Goal: Information Seeking & Learning: Learn about a topic

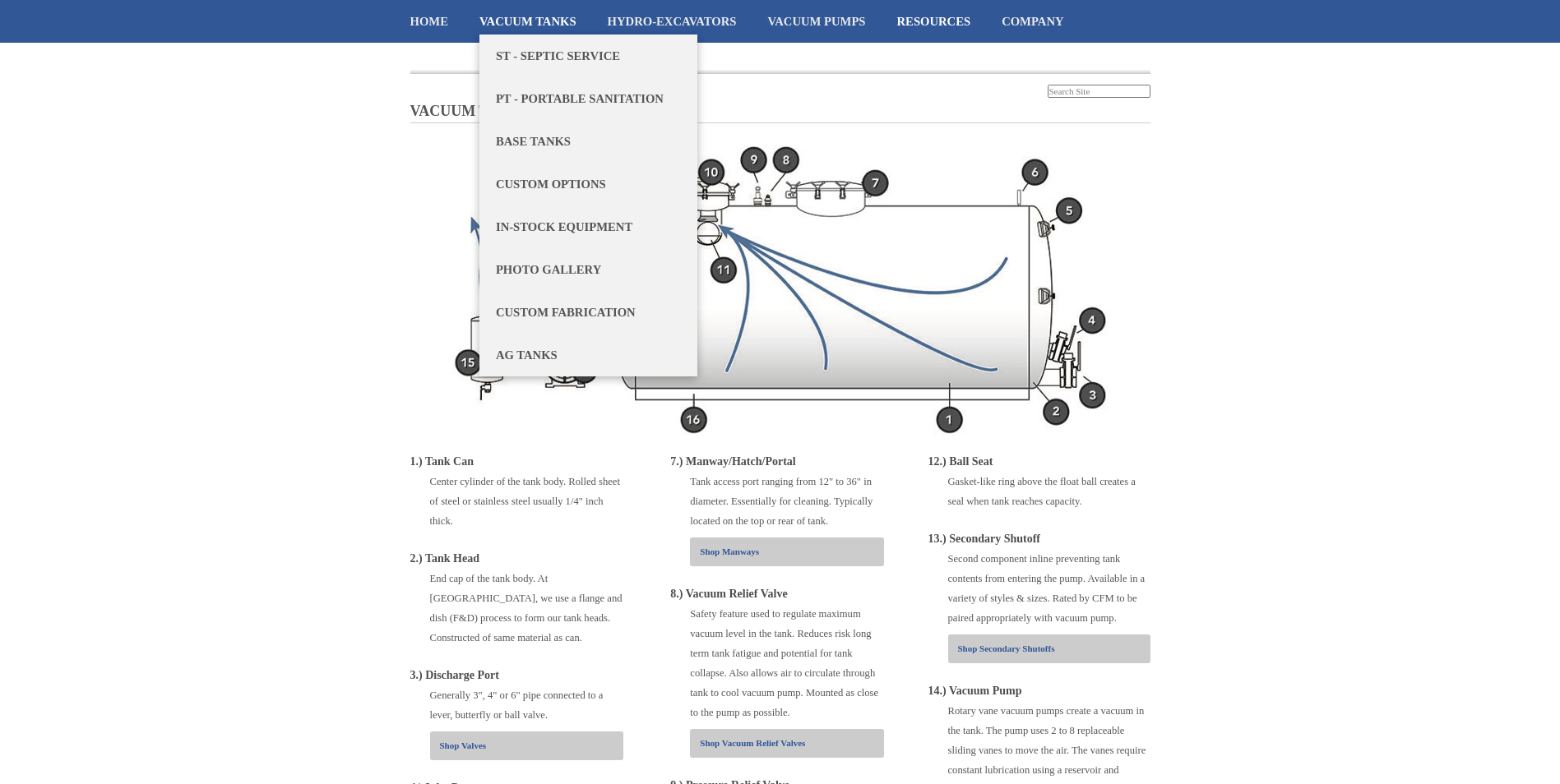
click at [532, 15] on link "Vacuum Tanks" at bounding box center [528, 21] width 97 height 43
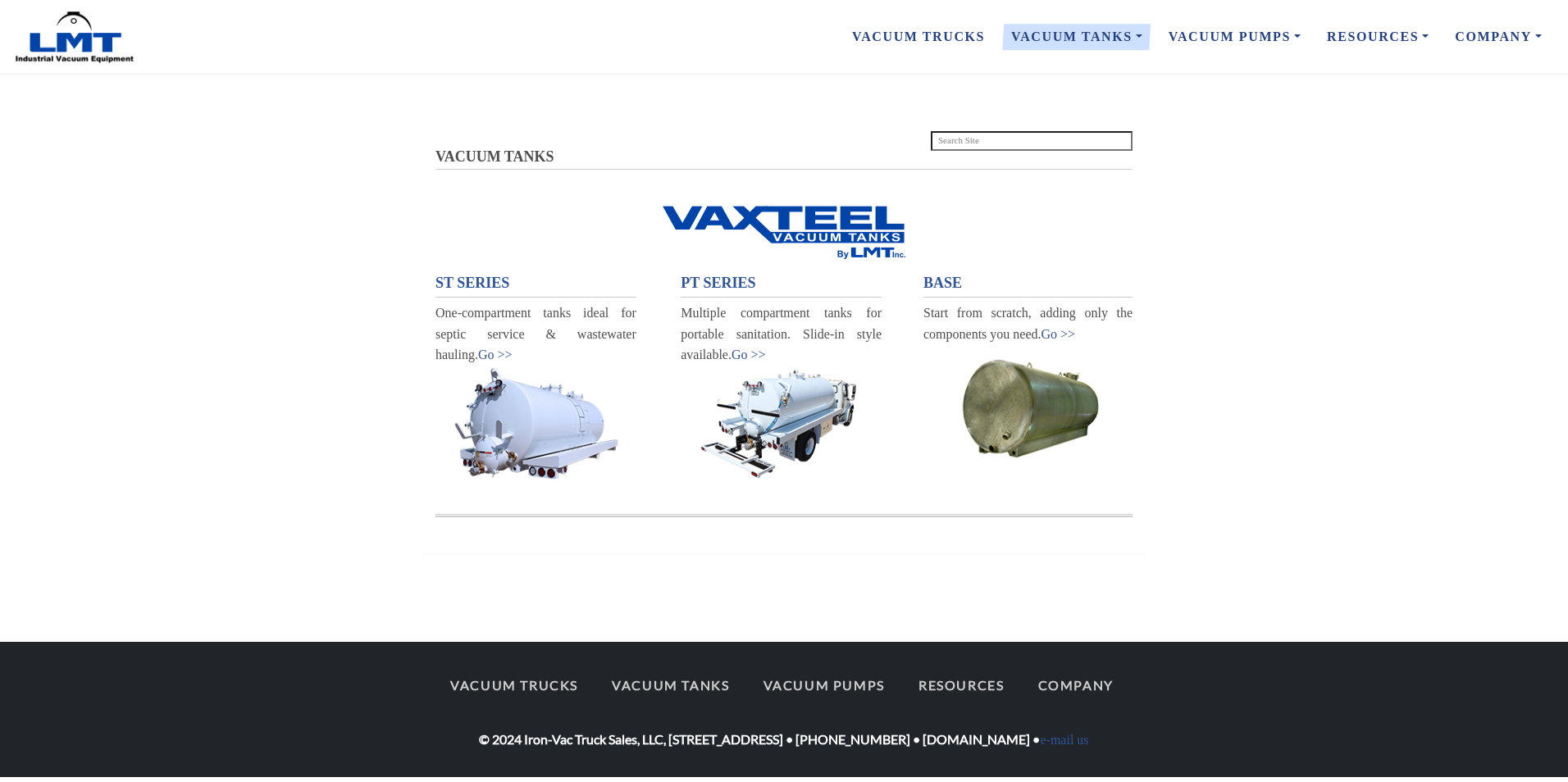
click at [952, 285] on span "BASE" at bounding box center [943, 283] width 38 height 16
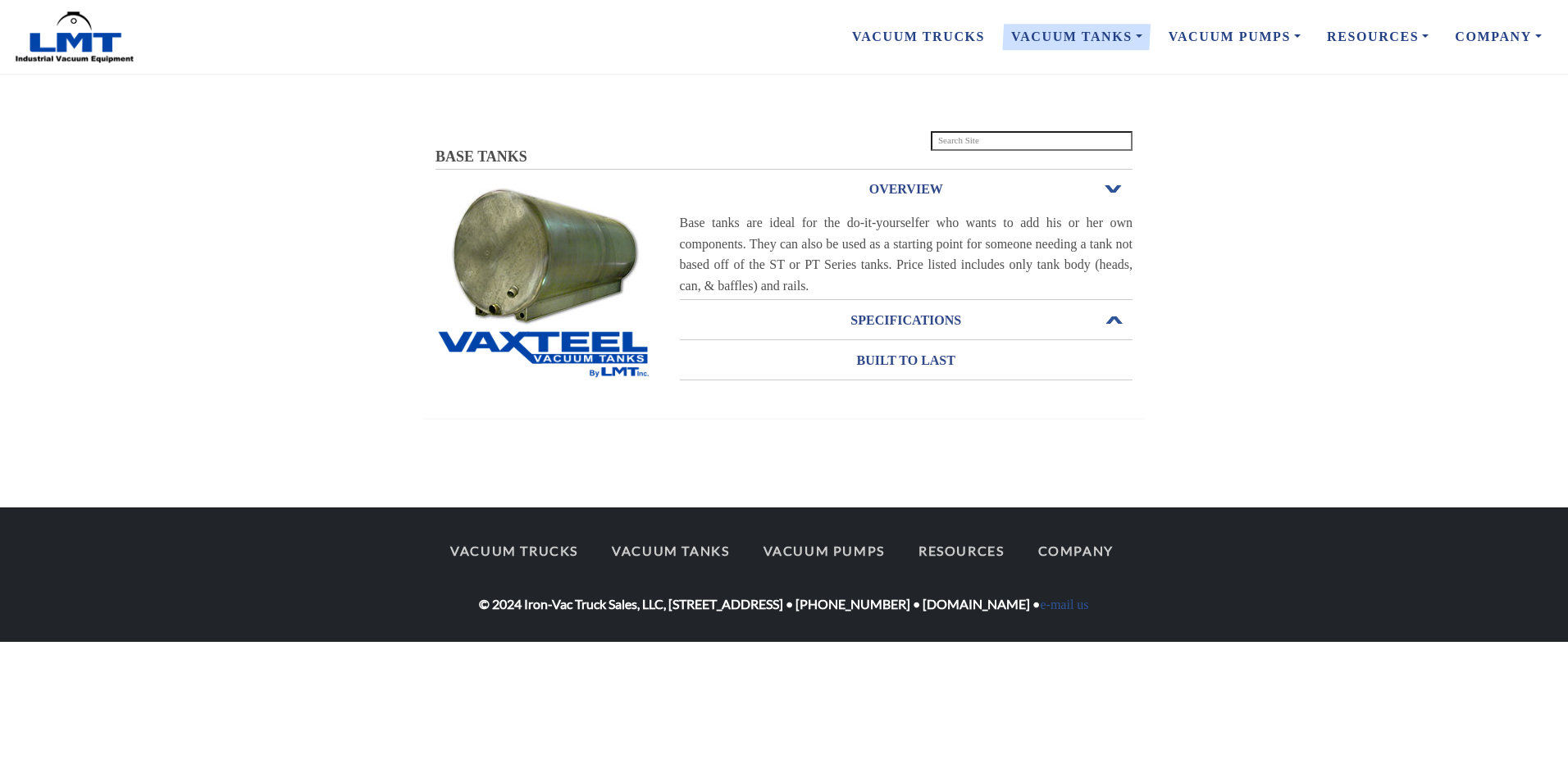
click at [859, 319] on h3 "SPECIFICATIONS" at bounding box center [907, 320] width 454 height 26
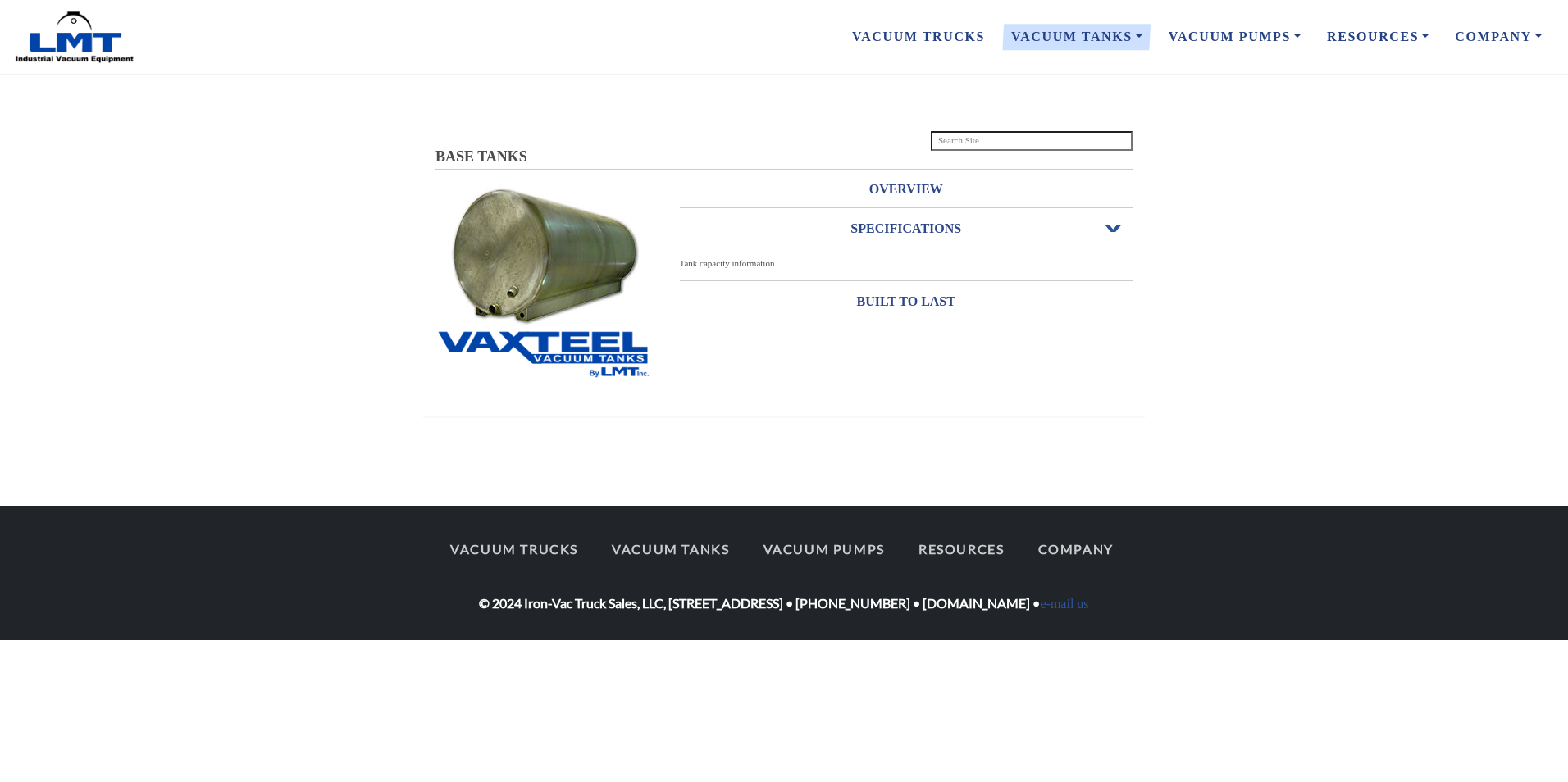
click at [1116, 229] on span "Open or Close" at bounding box center [1113, 229] width 21 height 12
click at [724, 265] on span "Tank capacity information" at bounding box center [727, 262] width 95 height 10
click at [1128, 194] on h3 "OVERVIEW" at bounding box center [907, 189] width 454 height 26
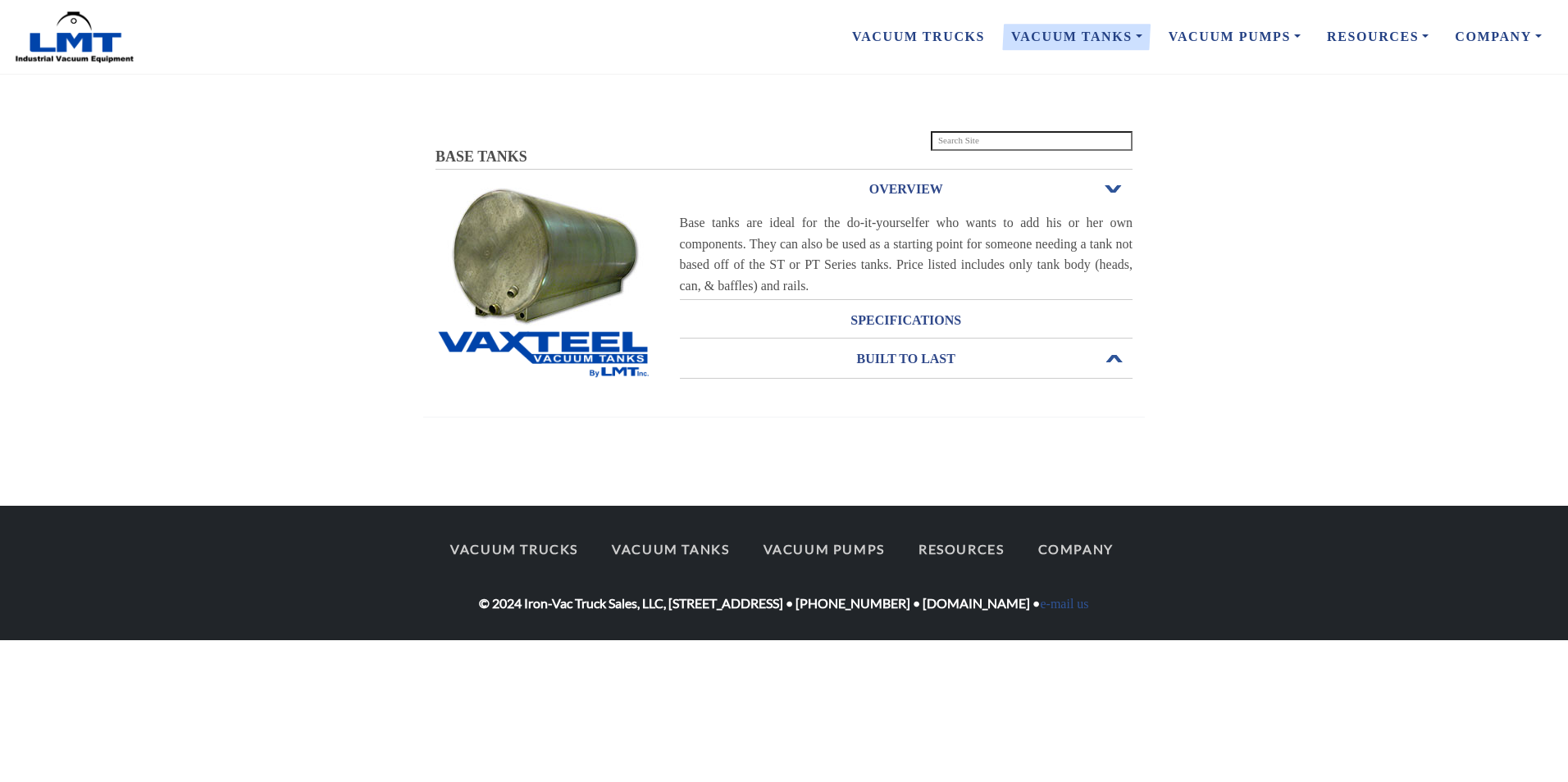
click at [1115, 357] on span "Open or Close" at bounding box center [1113, 359] width 21 height 12
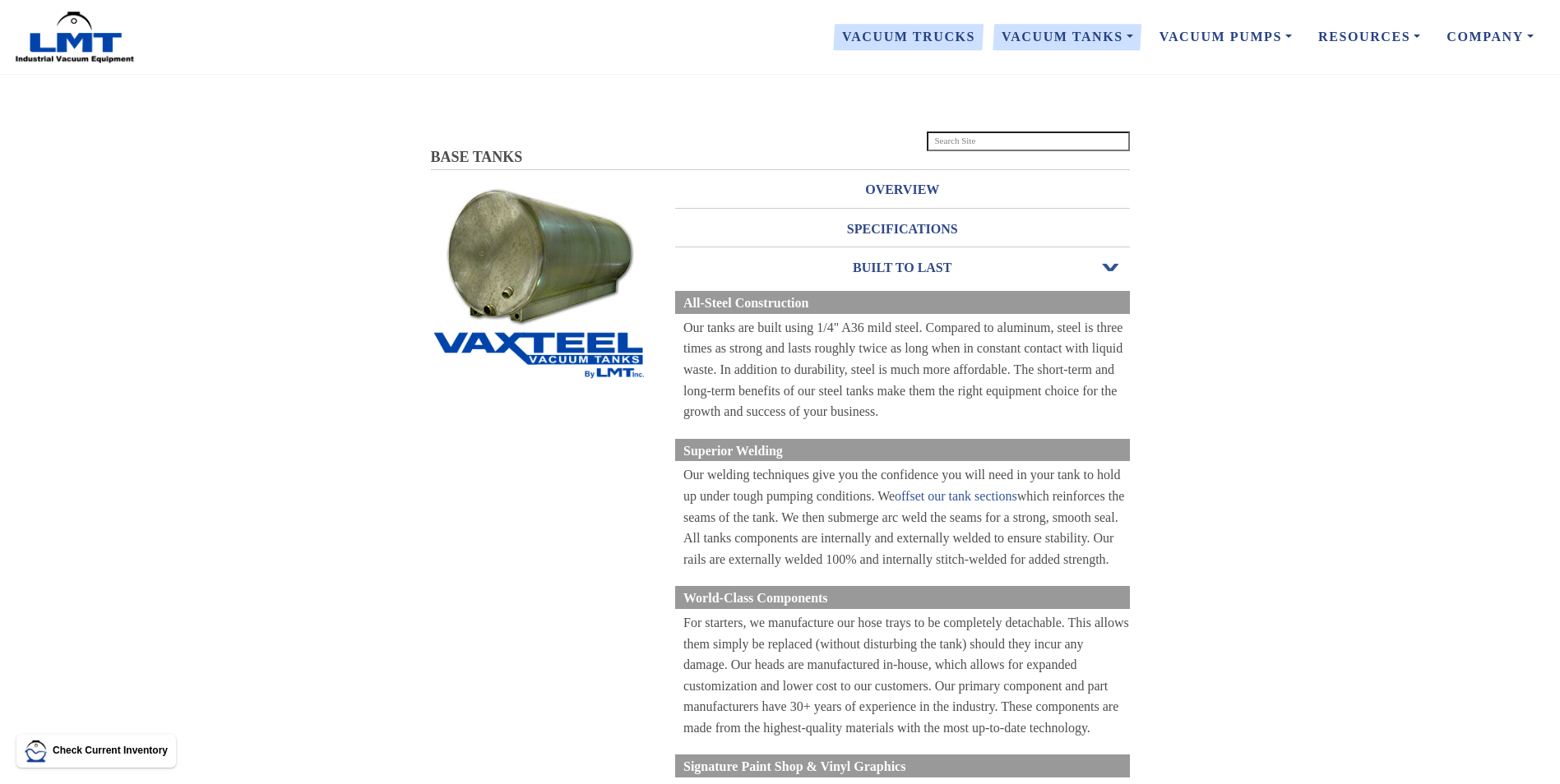
click at [944, 27] on link "Vacuum Trucks" at bounding box center [908, 37] width 160 height 35
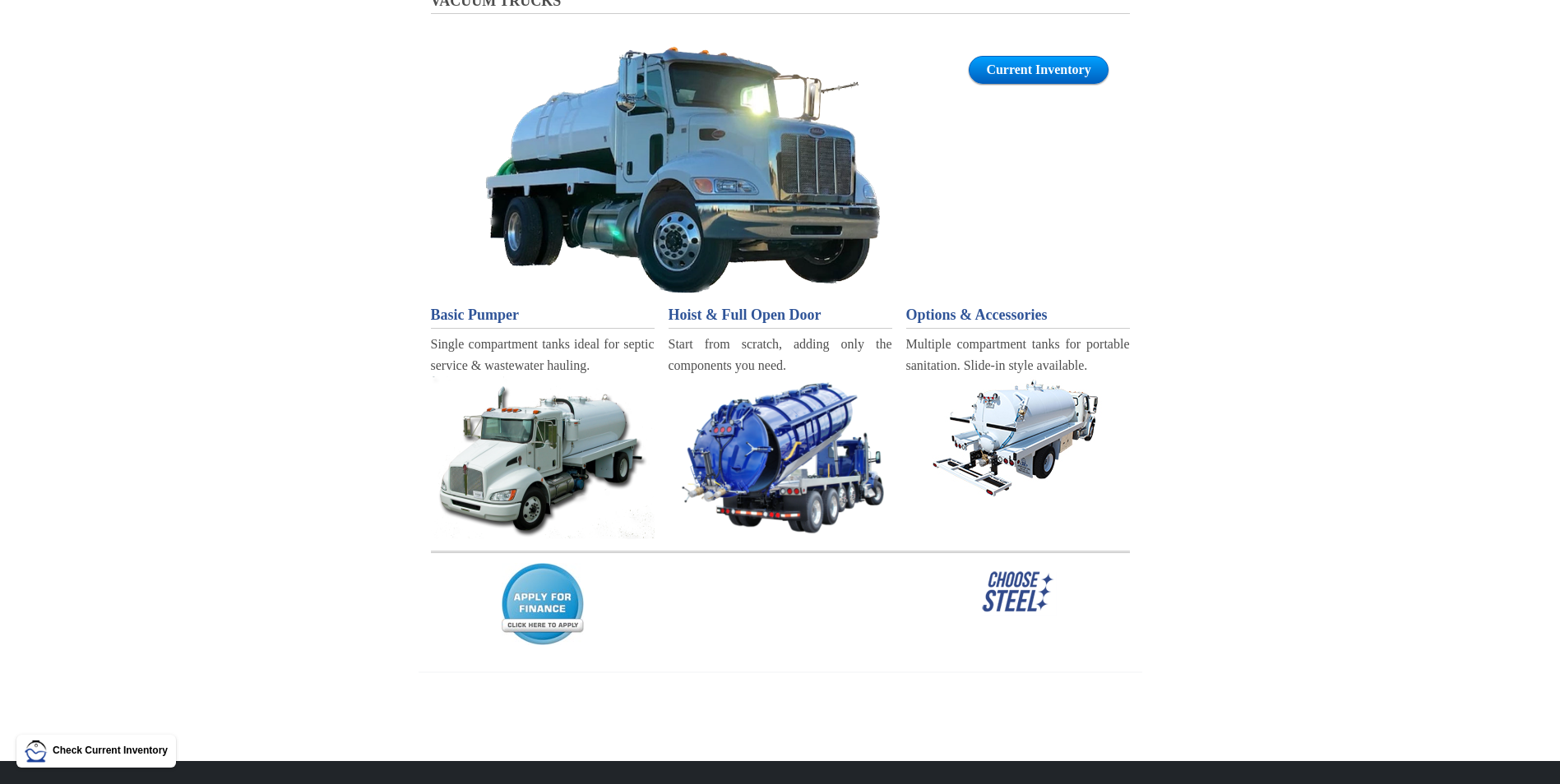
scroll to position [164, 0]
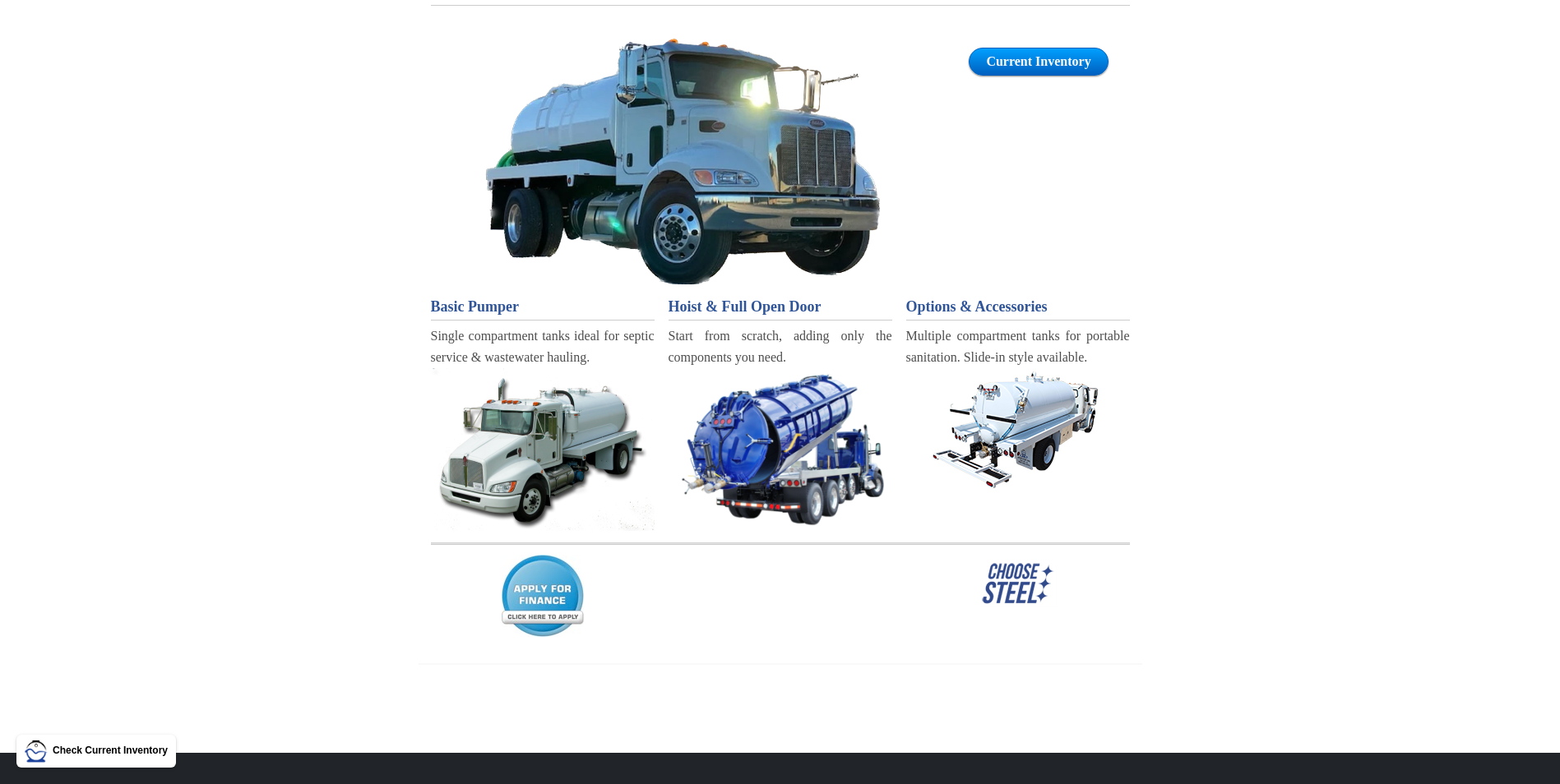
click at [461, 302] on span "Basic Pumper" at bounding box center [474, 307] width 89 height 16
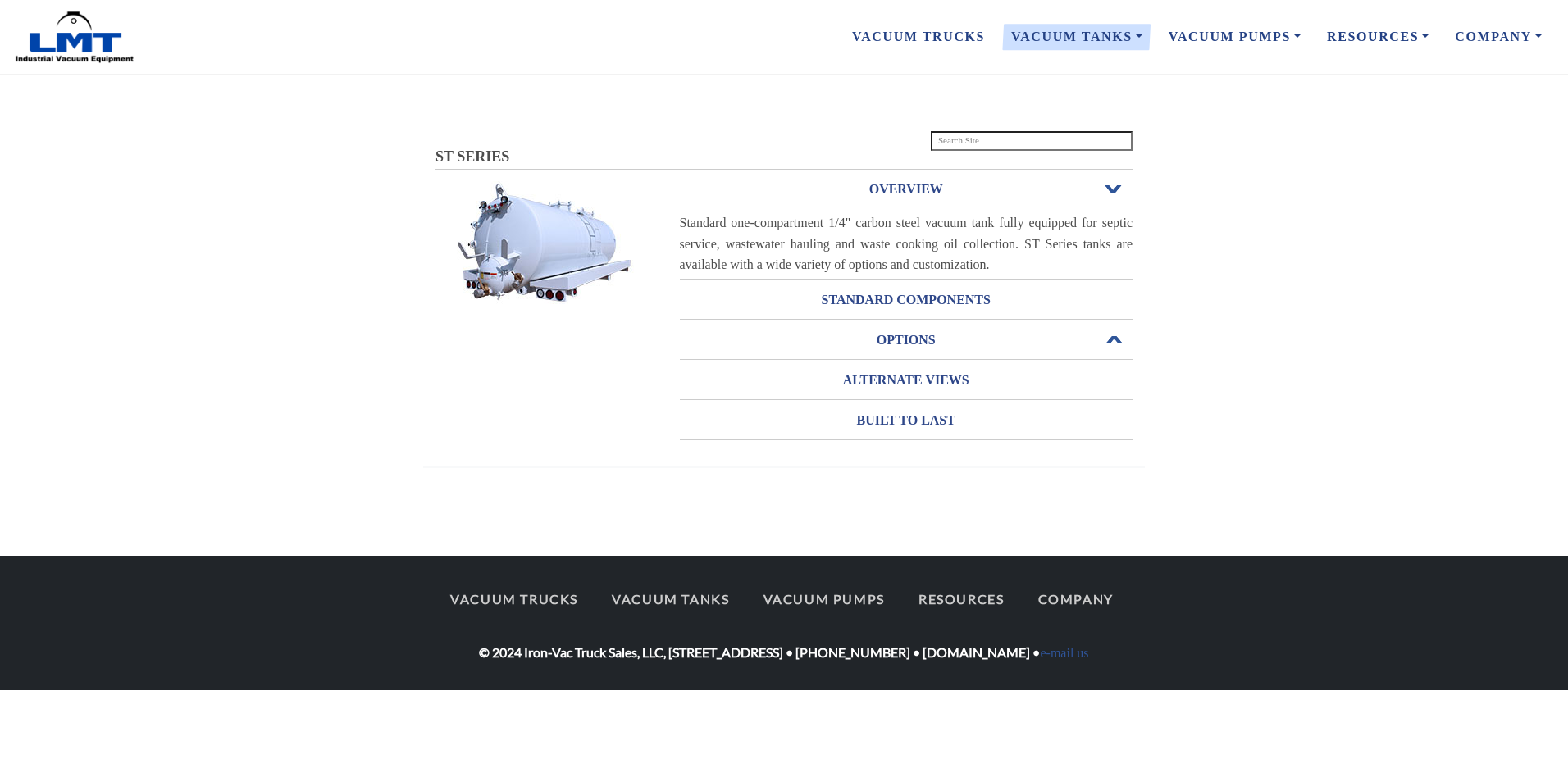
click at [963, 336] on h3 "OPTIONS" at bounding box center [907, 340] width 454 height 26
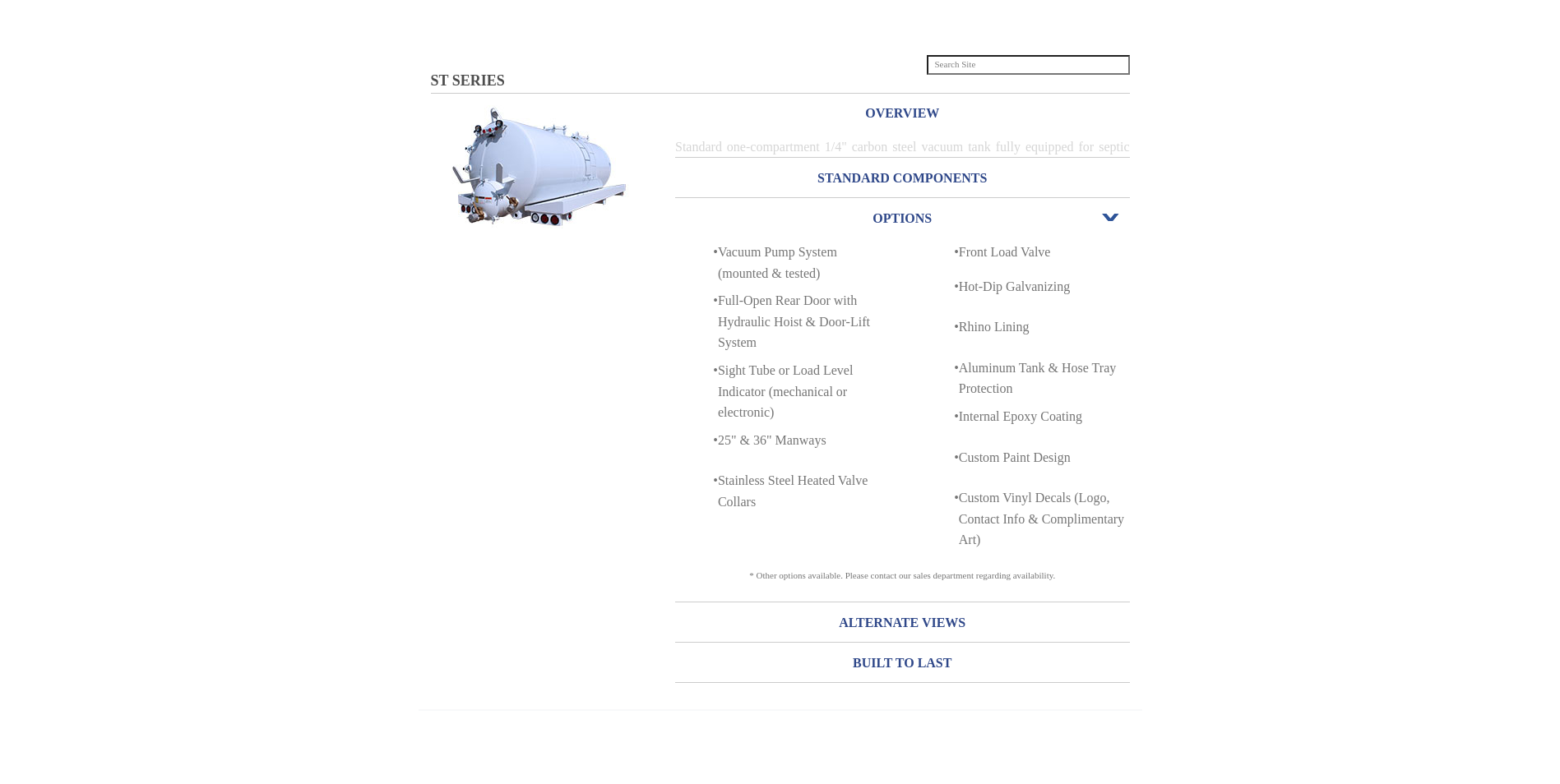
scroll to position [200, 0]
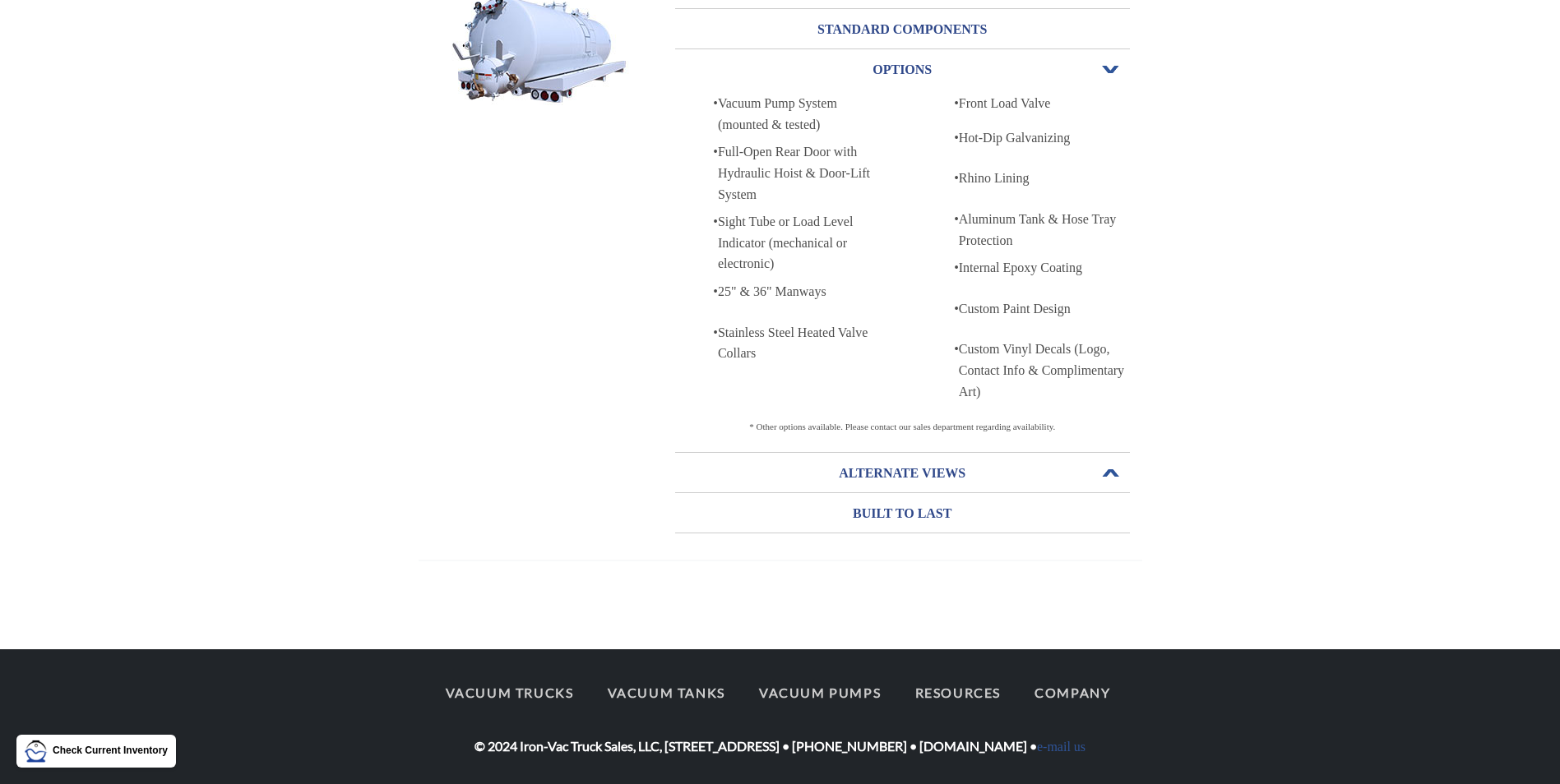
click at [920, 475] on h3 "ALTERNATE VIEWS" at bounding box center [903, 473] width 455 height 26
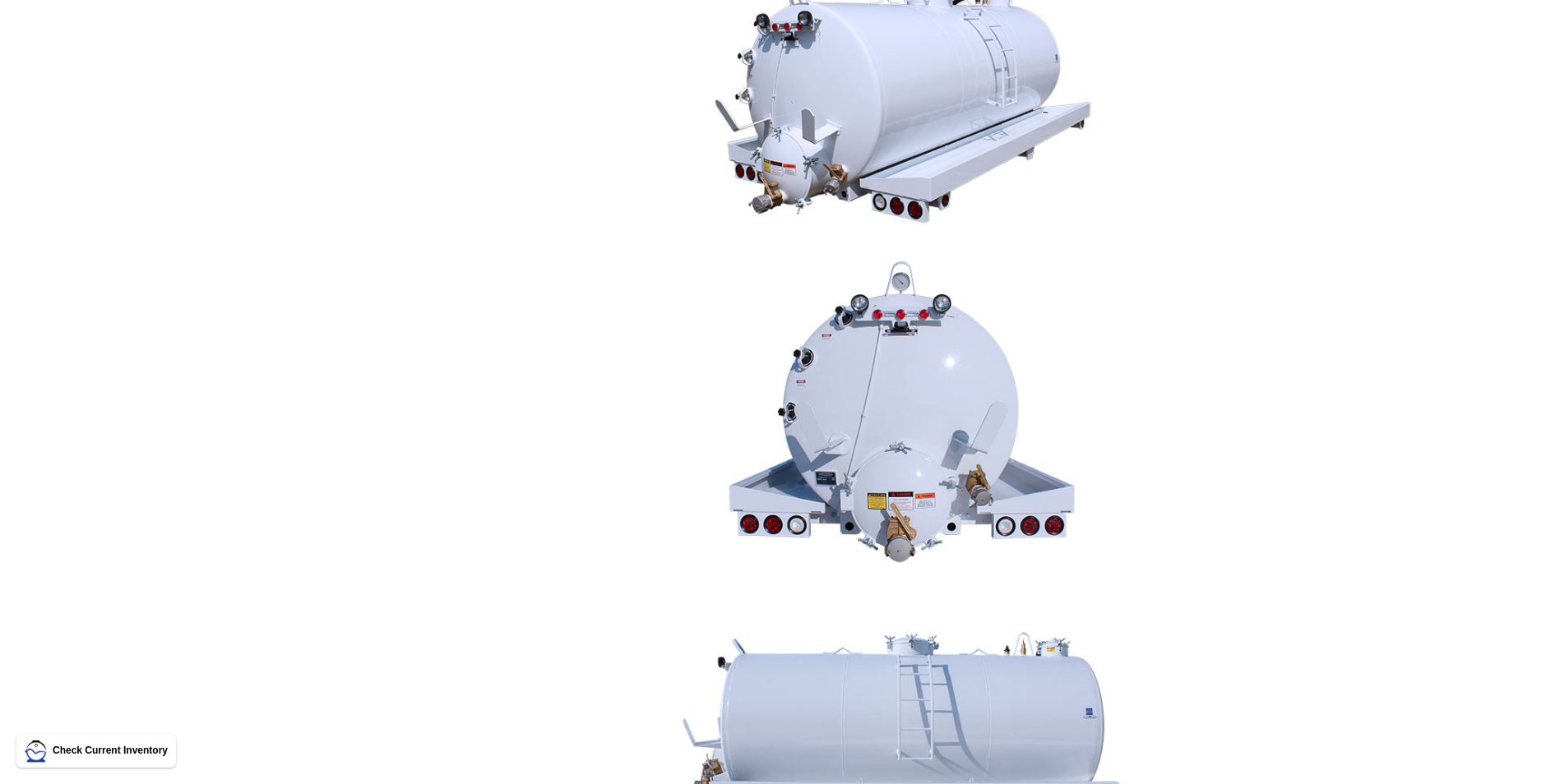
scroll to position [455, 0]
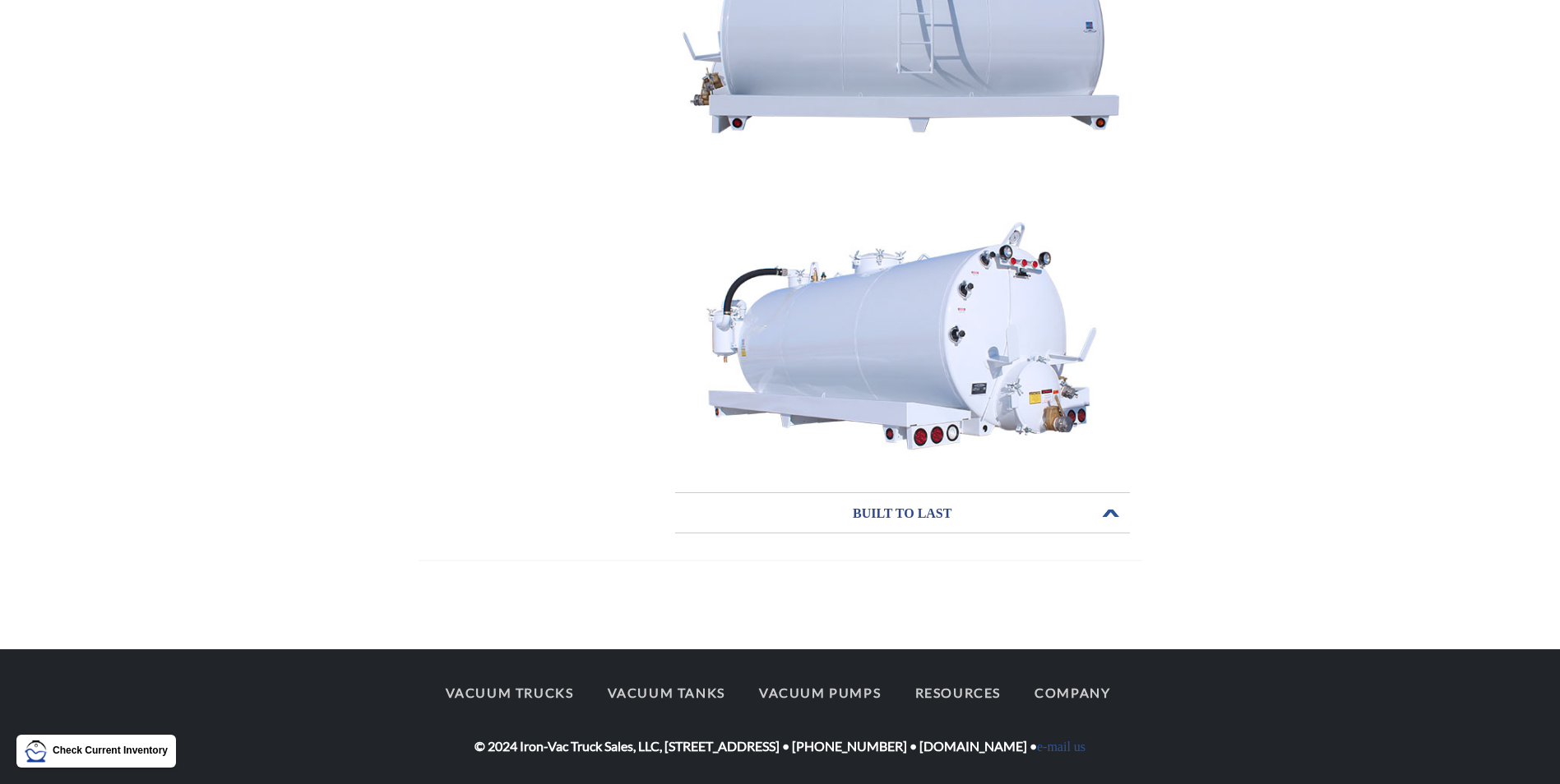
click at [971, 501] on h3 "BUILT TO LAST" at bounding box center [903, 514] width 455 height 26
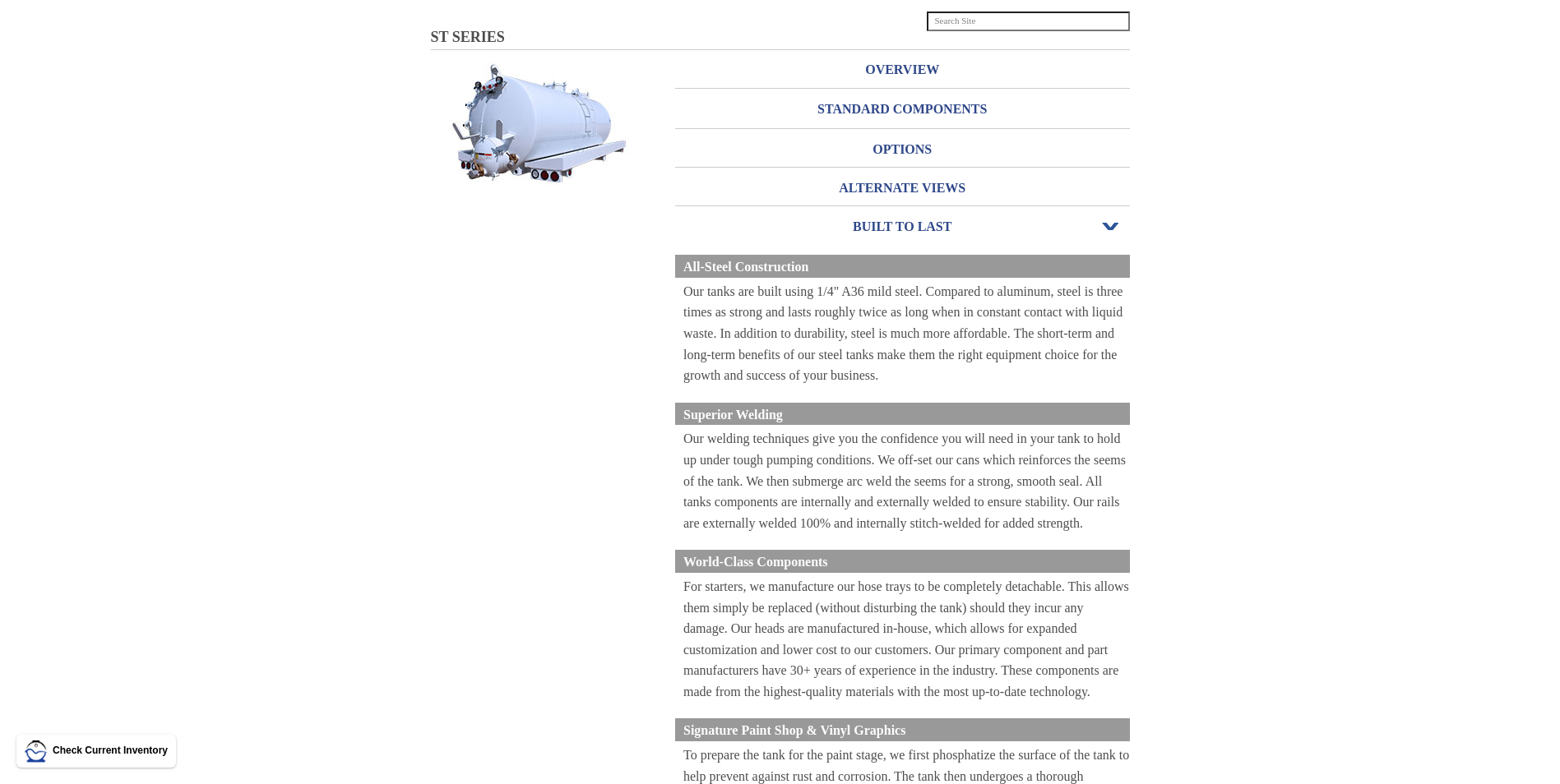
scroll to position [0, 0]
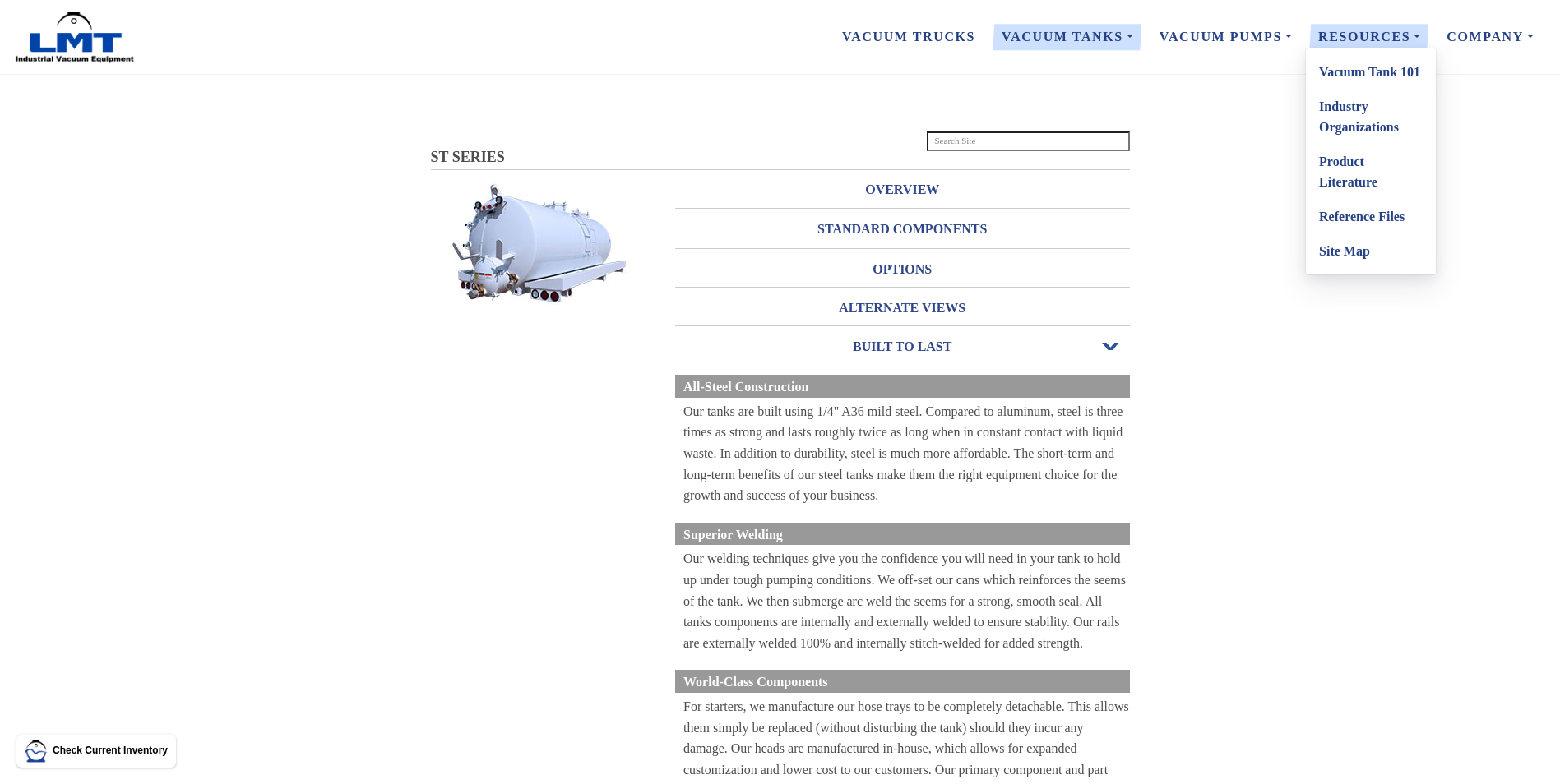
click at [1331, 175] on link "Product Literature" at bounding box center [1371, 172] width 130 height 55
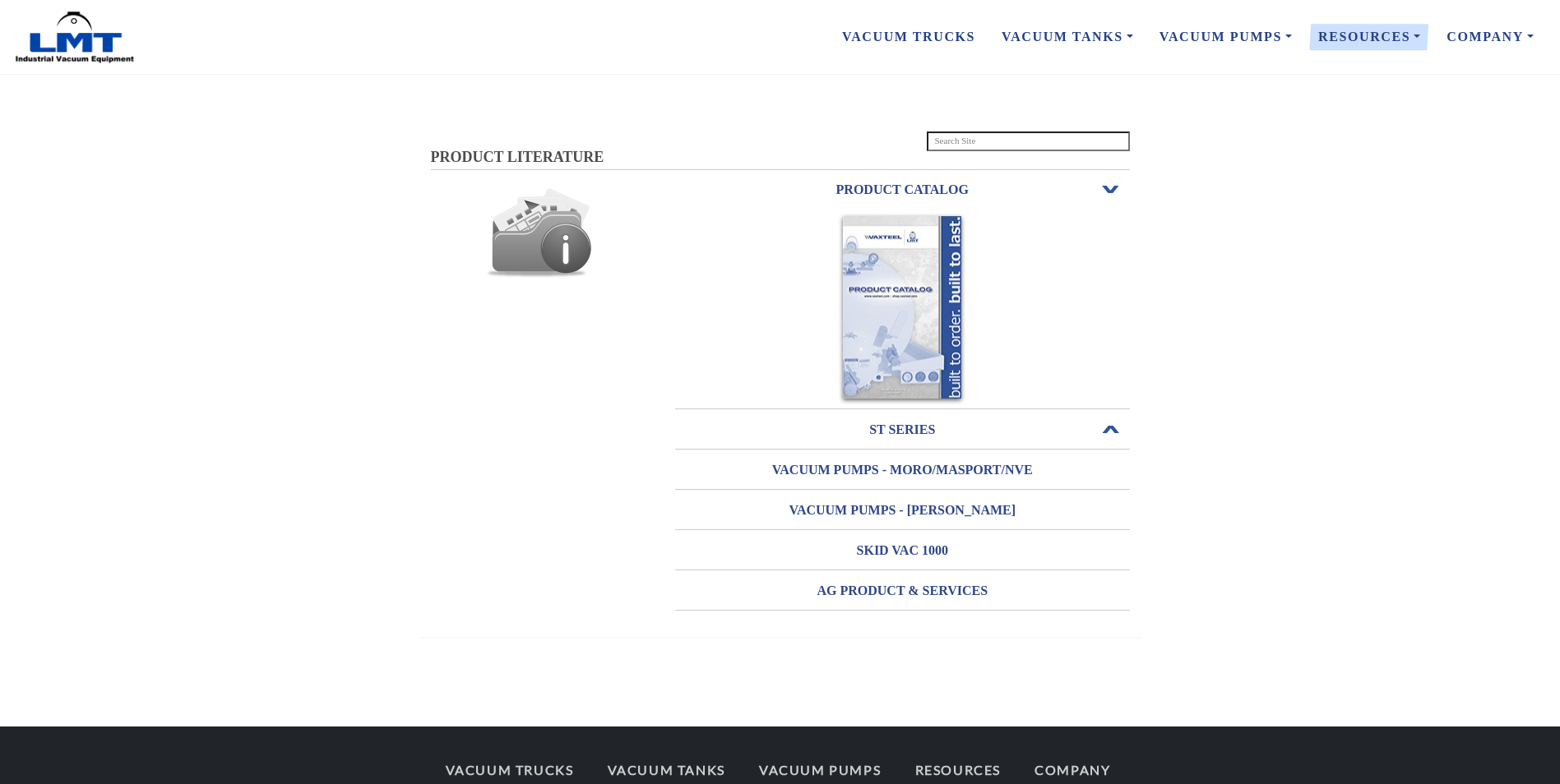
click at [907, 431] on h3 "ST SERIES" at bounding box center [903, 429] width 455 height 26
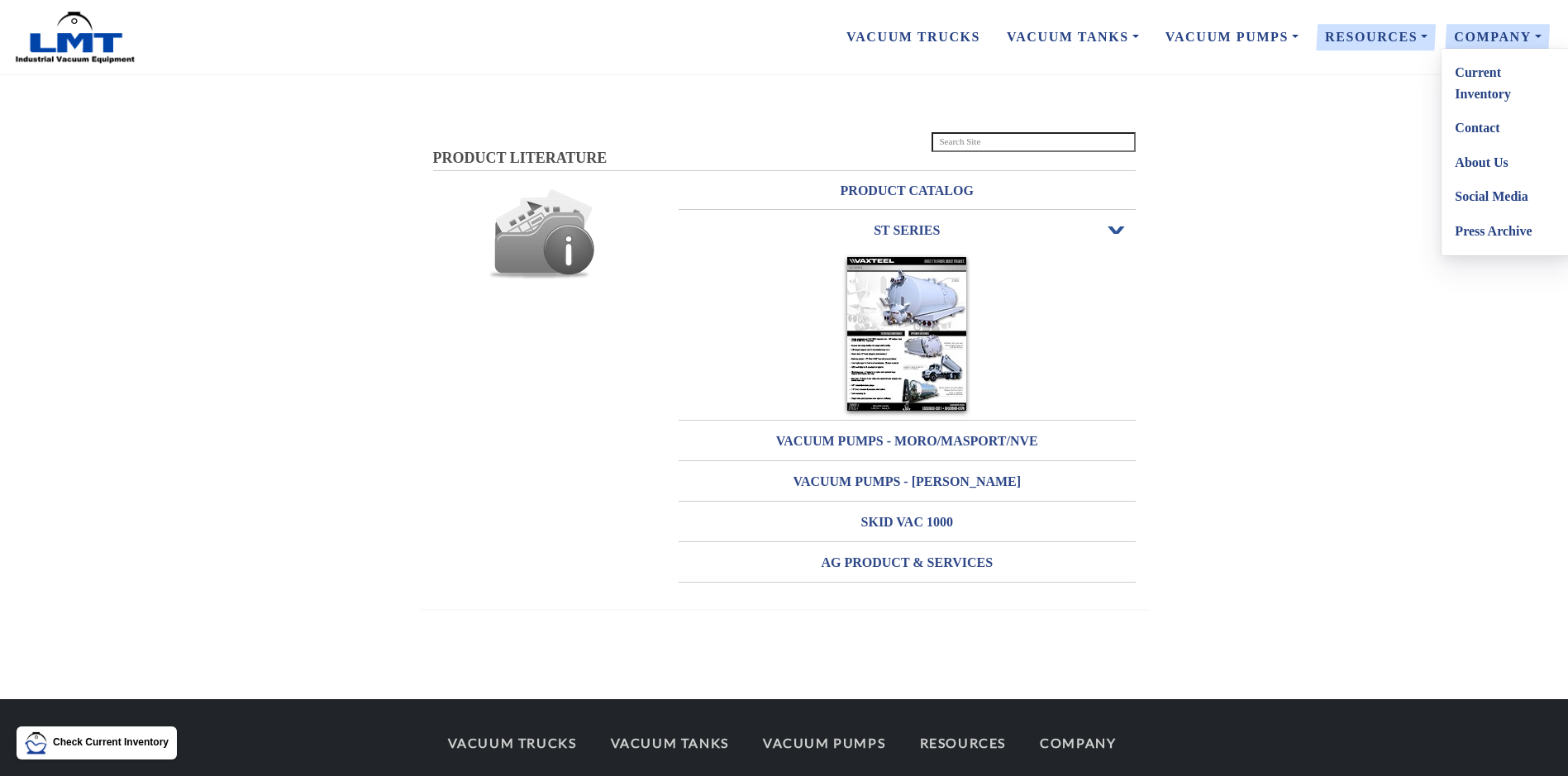
click at [1496, 84] on link "Current Inventory" at bounding box center [1506, 83] width 130 height 55
